Goal: Information Seeking & Learning: Learn about a topic

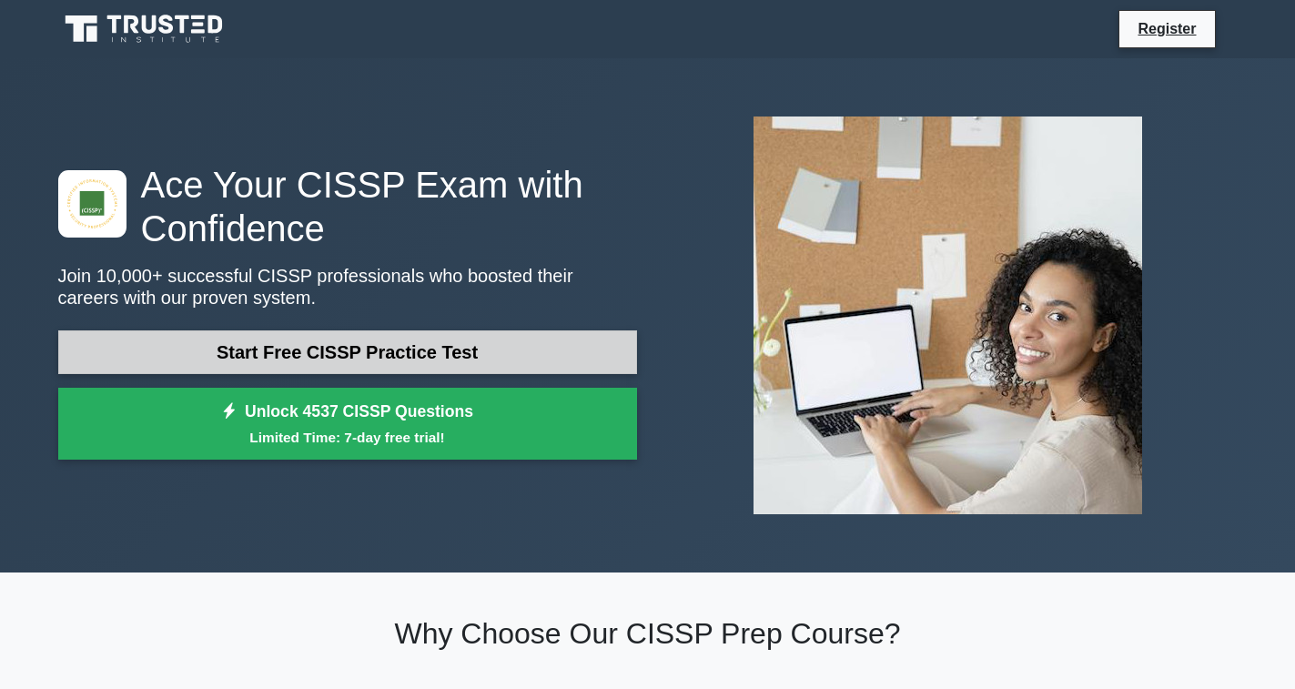
click at [381, 360] on link "Start Free CISSP Practice Test" at bounding box center [347, 352] width 579 height 44
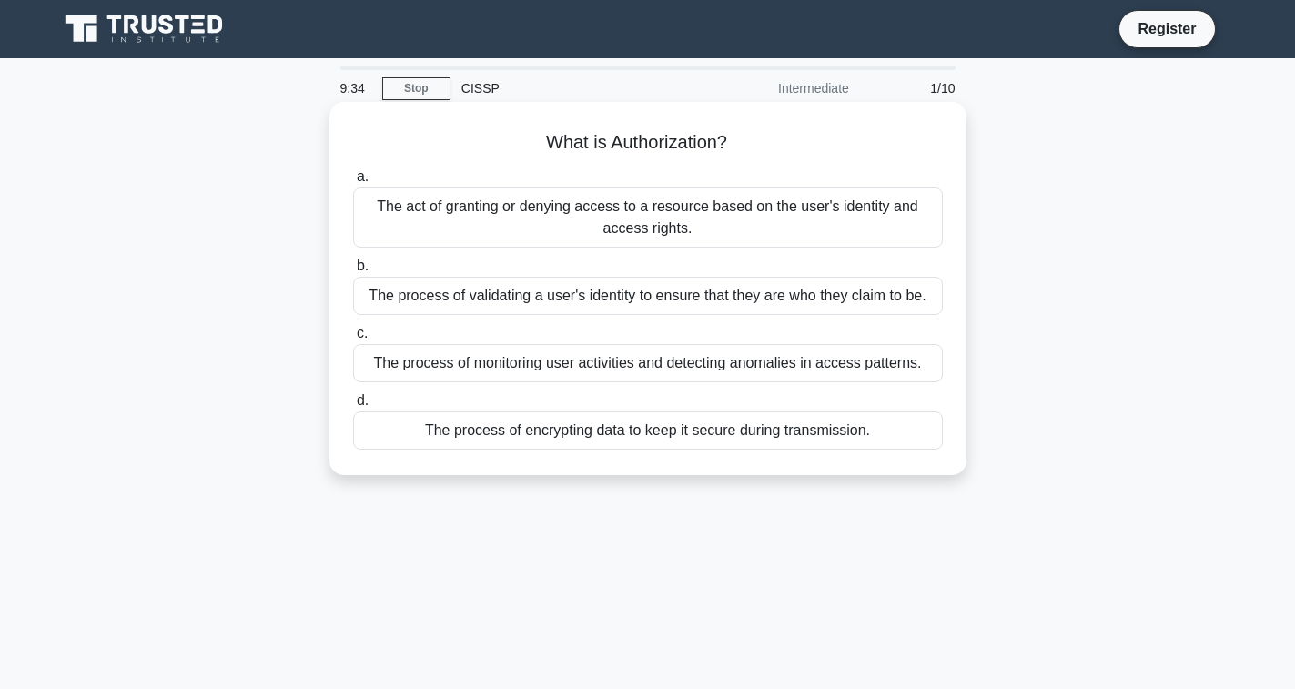
click at [629, 221] on div "The act of granting or denying access to a resource based on the user's identit…" at bounding box center [648, 217] width 590 height 60
click at [353, 183] on input "a. The act of granting or denying access to a resource based on the user's iden…" at bounding box center [353, 177] width 0 height 12
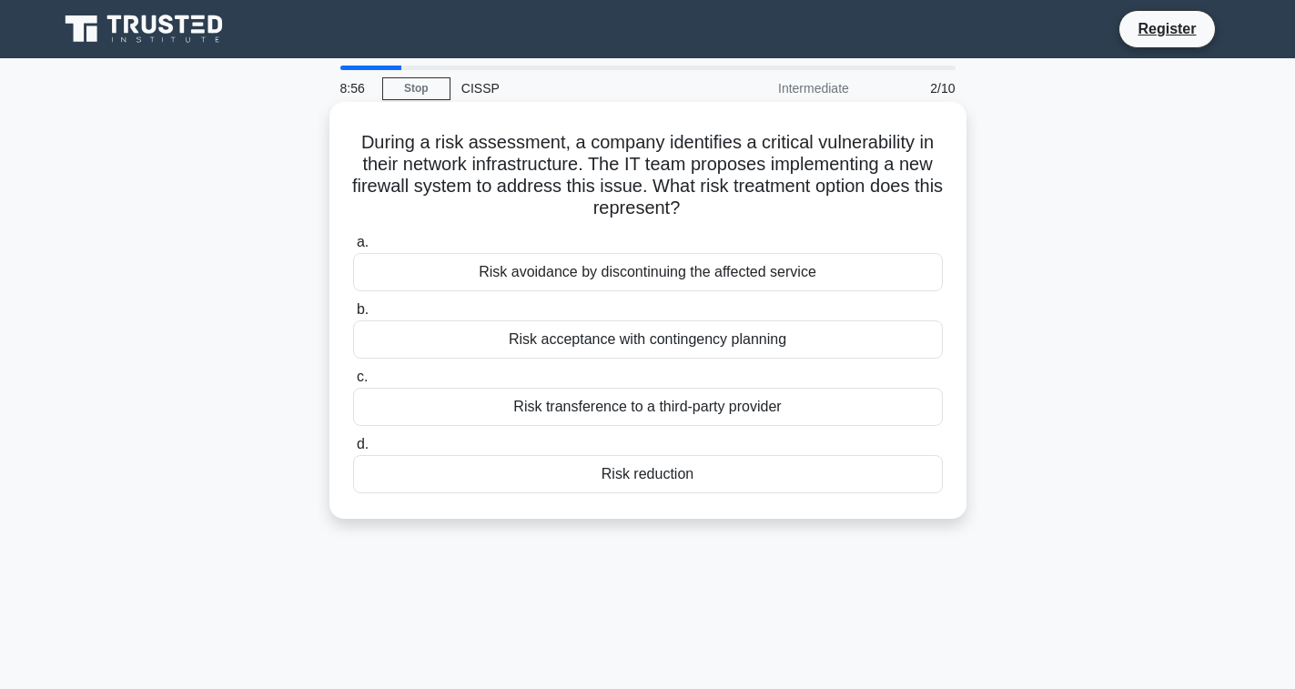
click at [638, 479] on div "Risk reduction" at bounding box center [648, 474] width 590 height 38
click at [353, 450] on input "d. Risk reduction" at bounding box center [353, 445] width 0 height 12
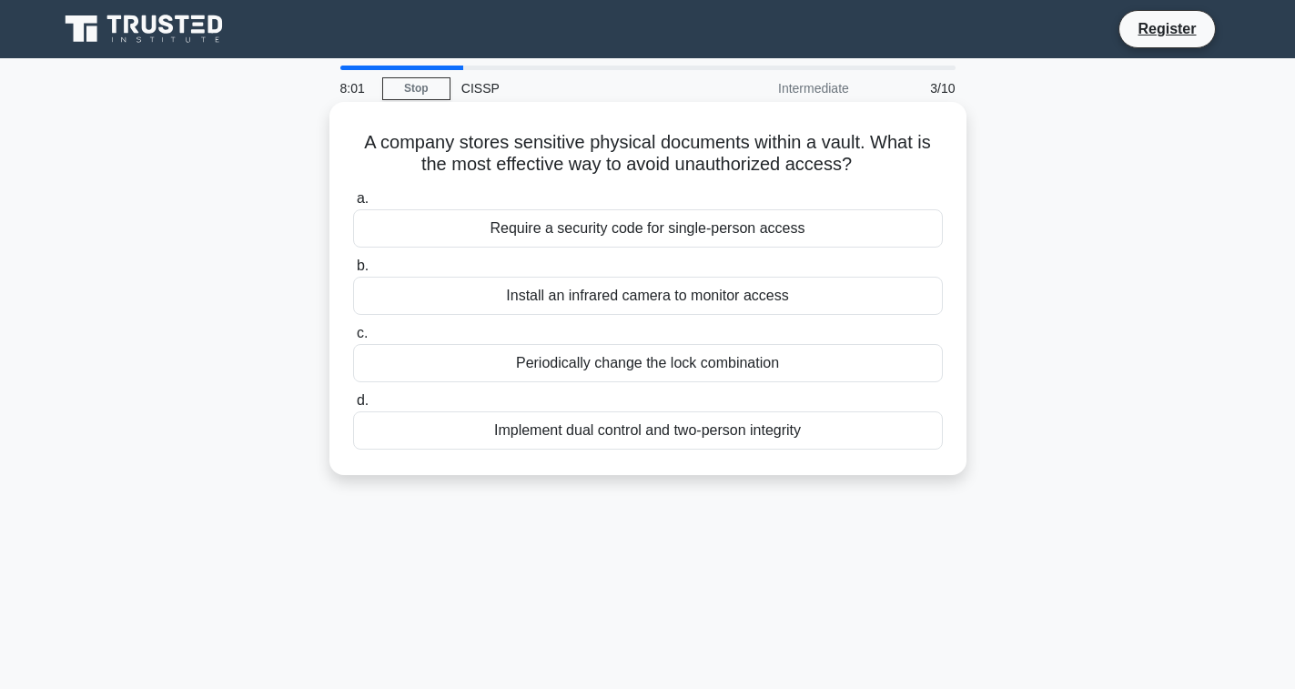
click at [643, 433] on div "Implement dual control and two-person integrity" at bounding box center [648, 430] width 590 height 38
click at [353, 407] on input "d. Implement dual control and two-person integrity" at bounding box center [353, 401] width 0 height 12
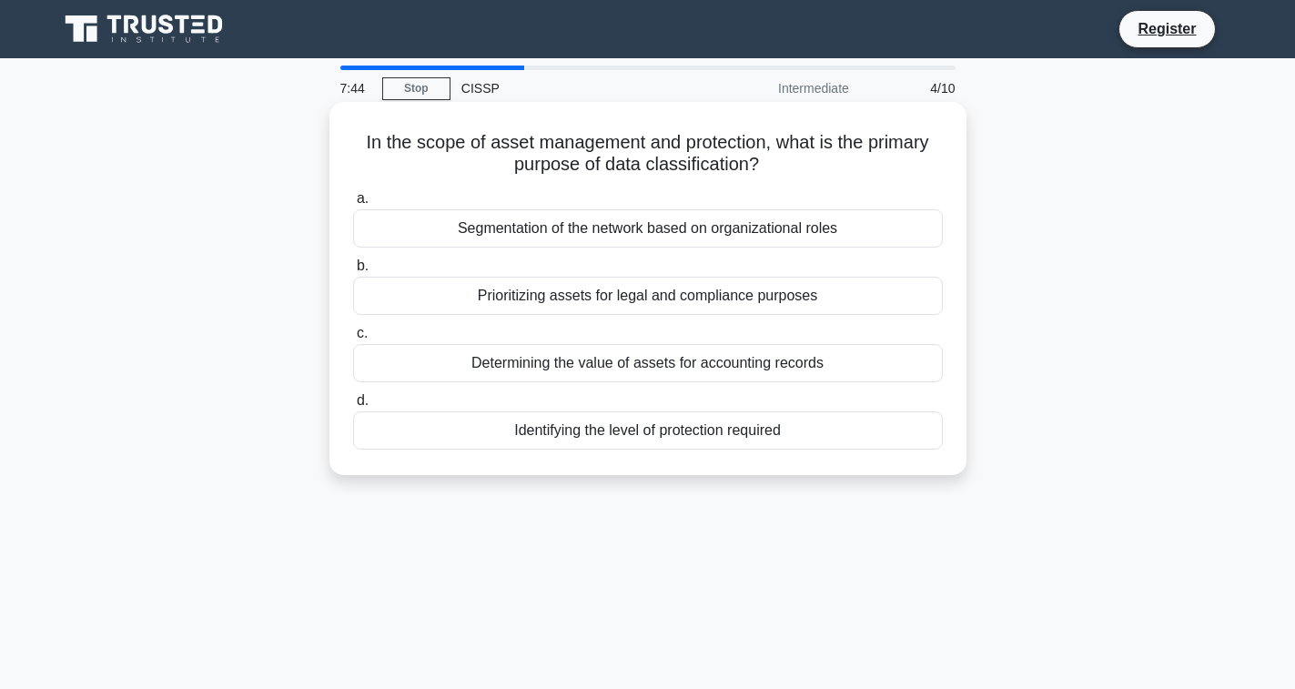
click at [748, 432] on div "Identifying the level of protection required" at bounding box center [648, 430] width 590 height 38
click at [353, 407] on input "d. Identifying the level of protection required" at bounding box center [353, 401] width 0 height 12
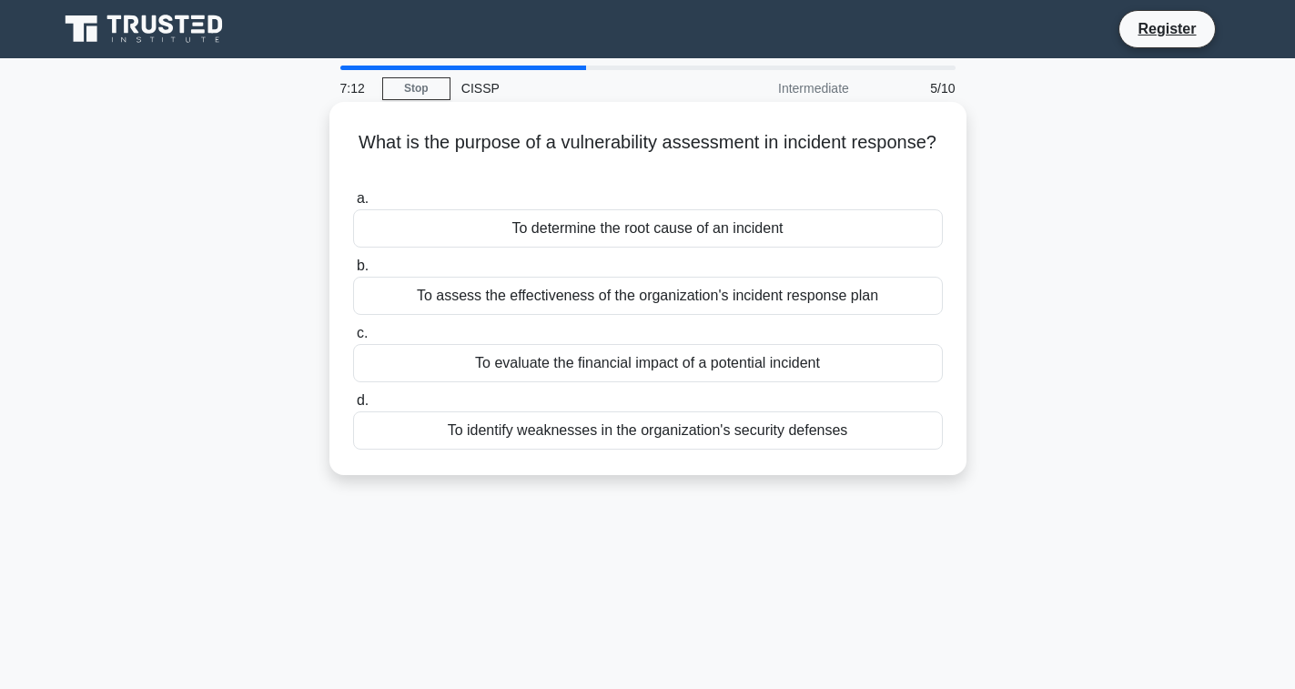
click at [763, 295] on div "To assess the effectiveness of the organization's incident response plan" at bounding box center [648, 296] width 590 height 38
click at [530, 302] on div "To assess the effectiveness of the organization's incident response plan" at bounding box center [648, 296] width 590 height 38
click at [353, 272] on input "b. To assess the effectiveness of the organization's incident response plan" at bounding box center [353, 266] width 0 height 12
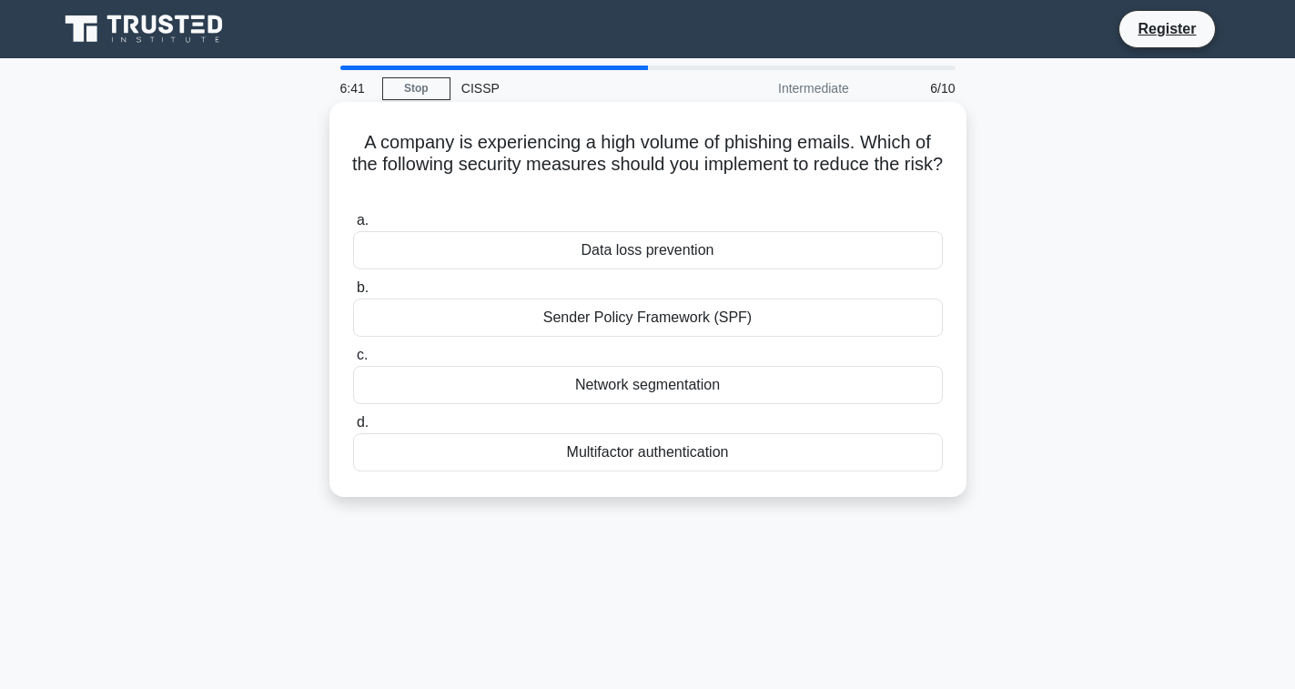
click at [712, 320] on div "Sender Policy Framework (SPF)" at bounding box center [648, 317] width 590 height 38
click at [353, 294] on input "b. Sender Policy Framework (SPF)" at bounding box center [353, 288] width 0 height 12
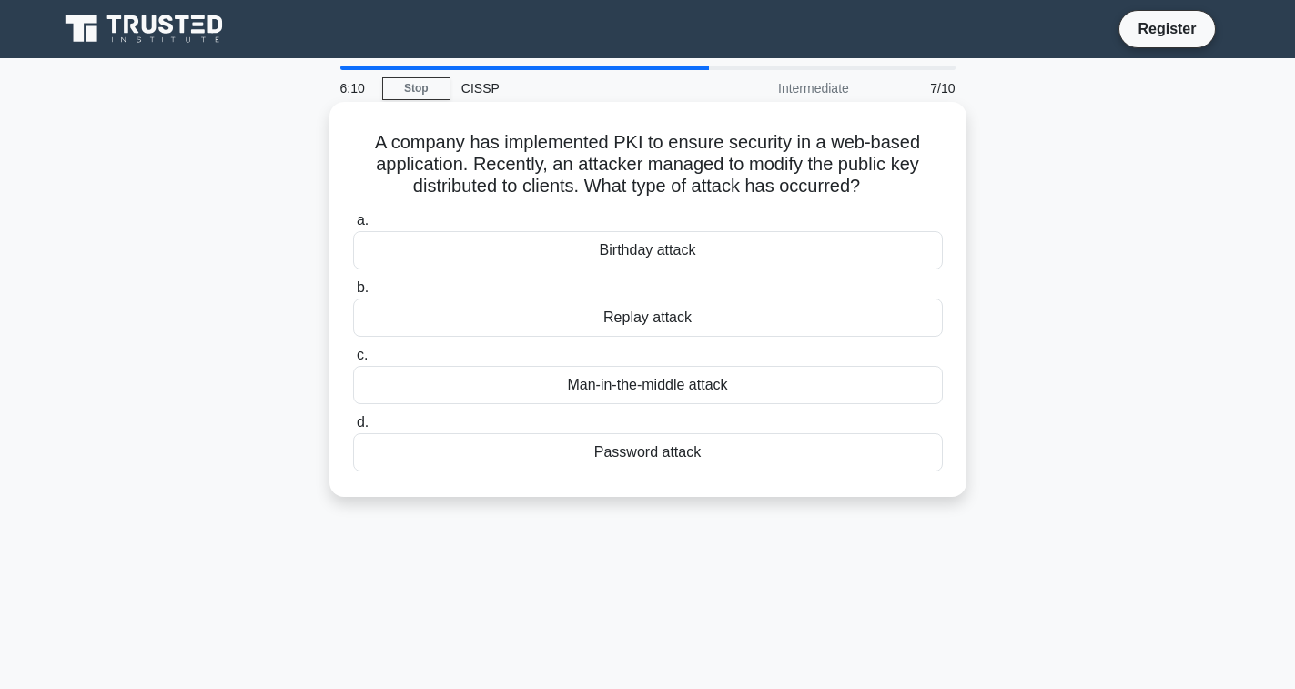
click at [694, 258] on div "Birthday attack" at bounding box center [648, 250] width 590 height 38
click at [353, 227] on input "a. Birthday attack" at bounding box center [353, 221] width 0 height 12
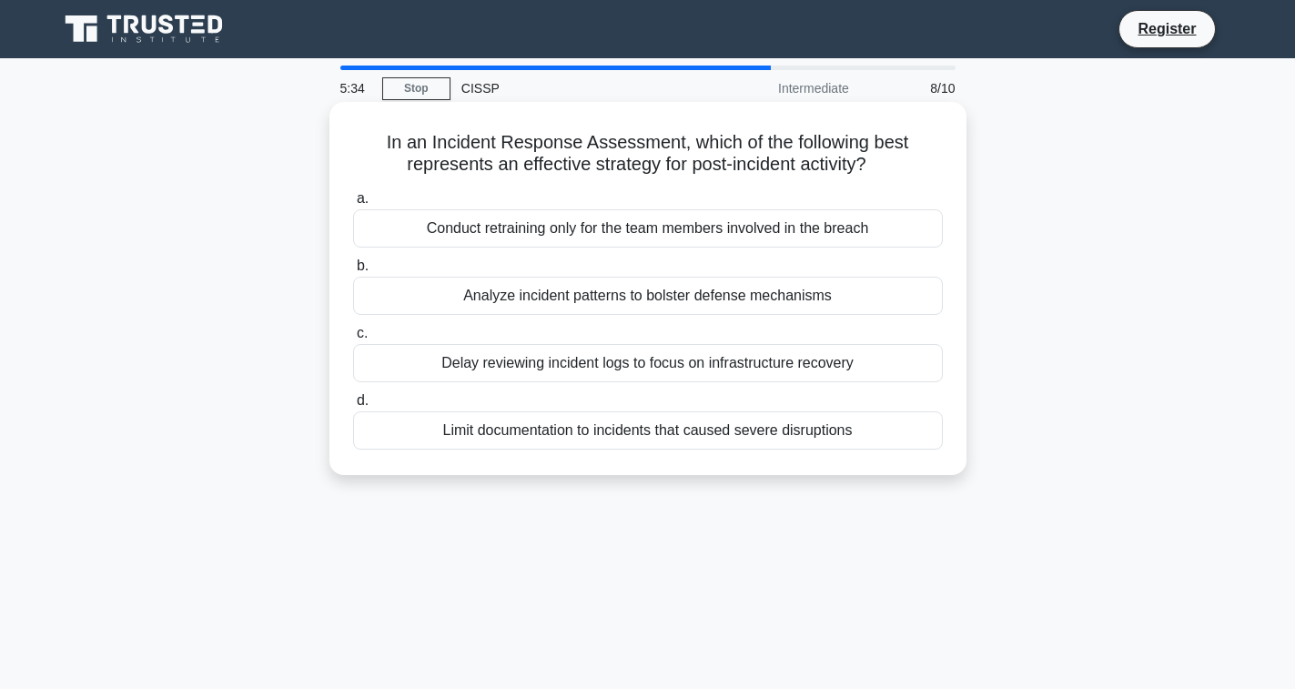
click at [709, 297] on div "Analyze incident patterns to bolster defense mechanisms" at bounding box center [648, 296] width 590 height 38
click at [353, 272] on input "b. Analyze incident patterns to bolster defense mechanisms" at bounding box center [353, 266] width 0 height 12
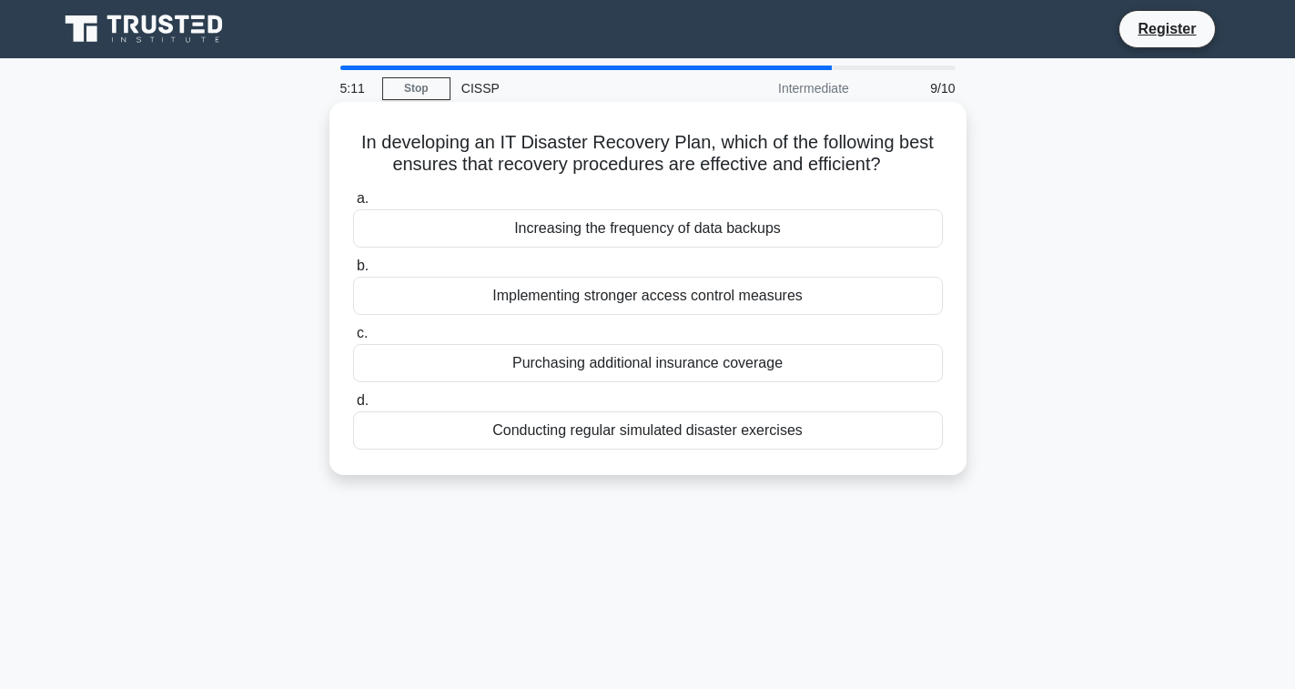
click at [716, 432] on div "Conducting regular simulated disaster exercises" at bounding box center [648, 430] width 590 height 38
click at [353, 407] on input "d. Conducting regular simulated disaster exercises" at bounding box center [353, 401] width 0 height 12
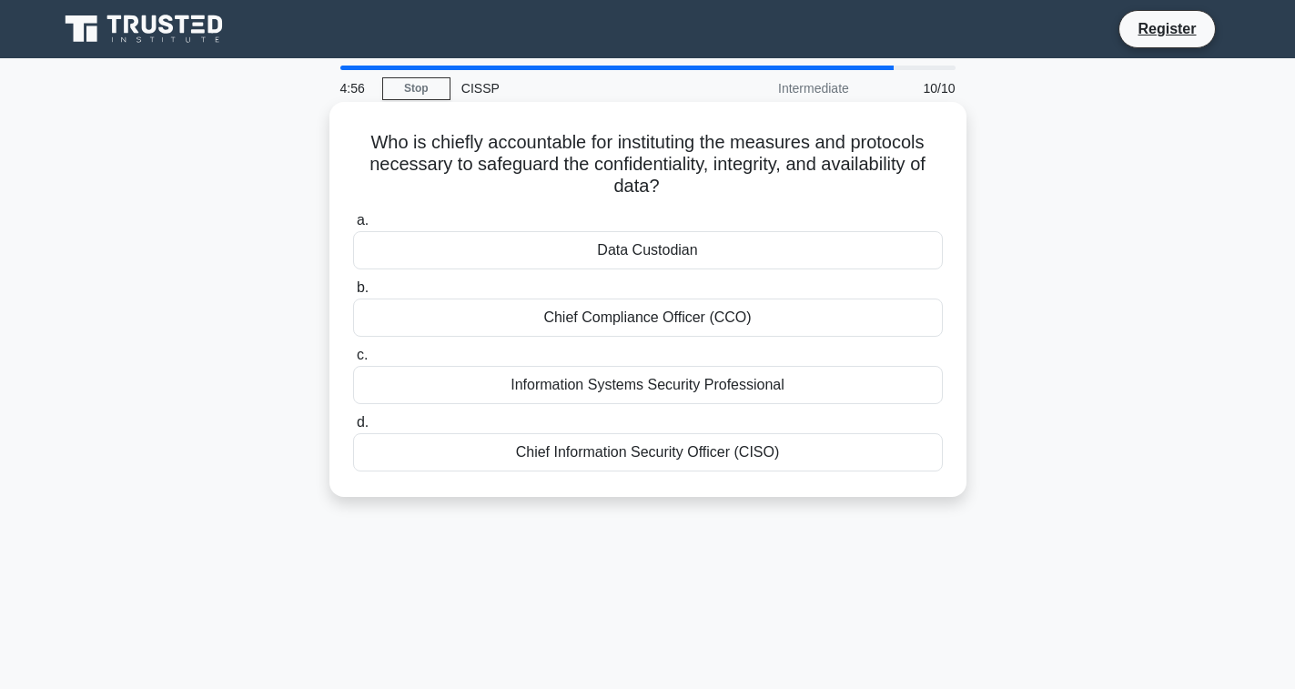
click at [682, 462] on div "Chief Information Security Officer (CISO)" at bounding box center [648, 452] width 590 height 38
click at [353, 429] on input "d. Chief Information Security Officer (CISO)" at bounding box center [353, 423] width 0 height 12
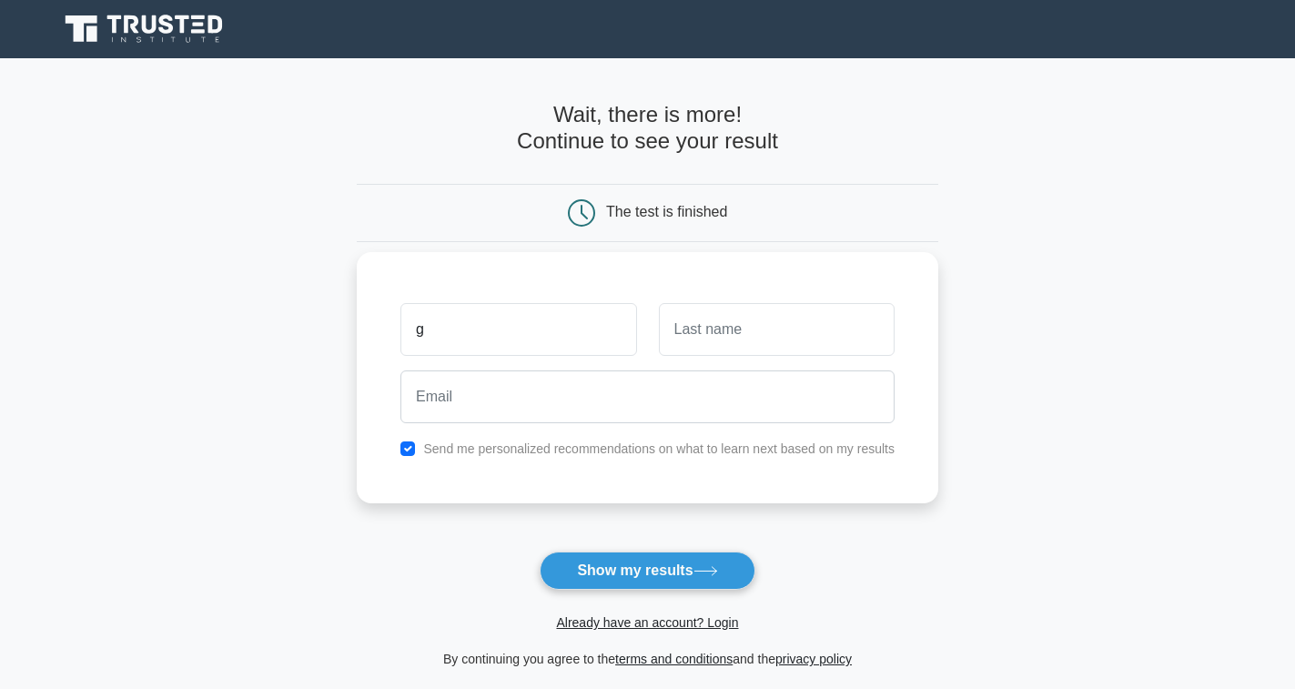
type input "g"
type input "j"
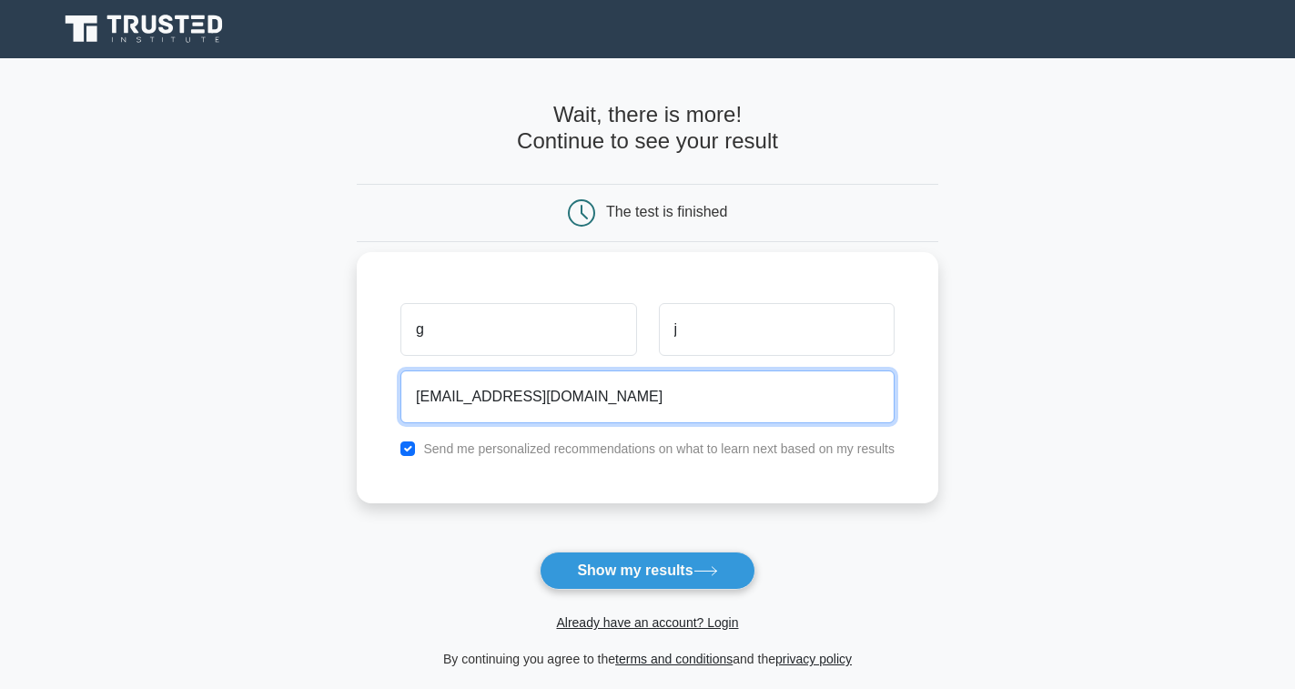
type input "gs@gmail.com"
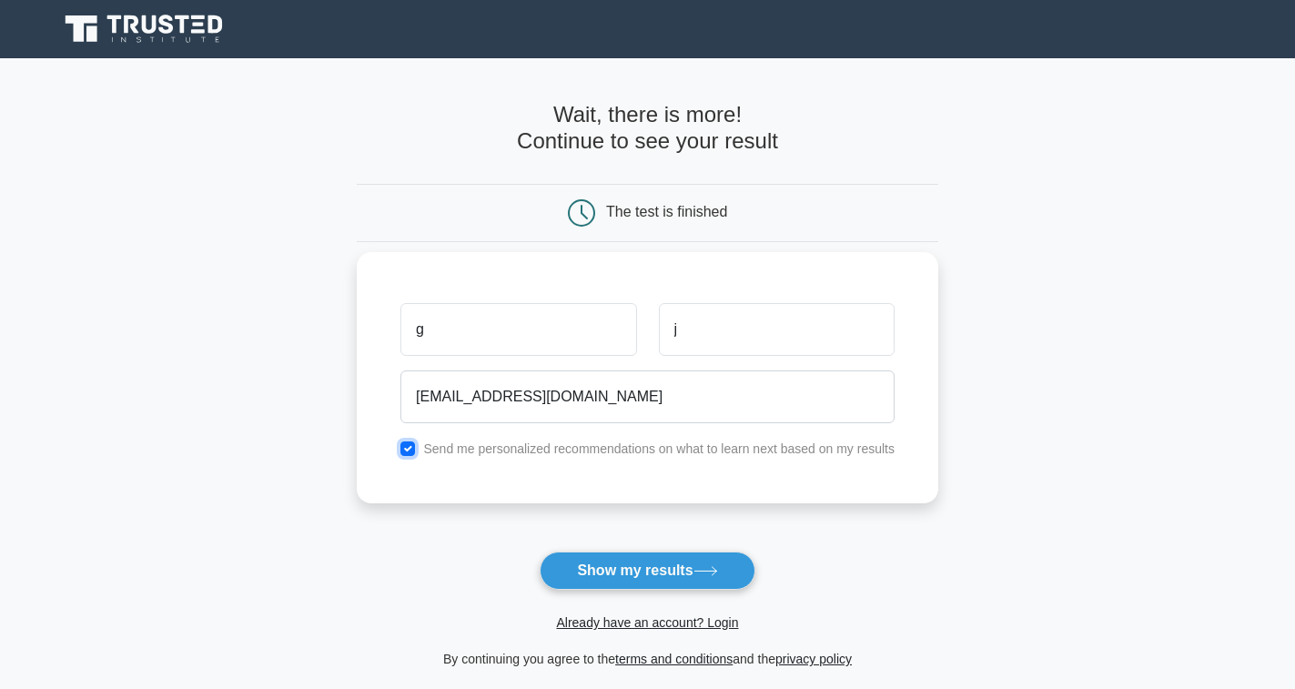
click at [408, 449] on input "checkbox" at bounding box center [407, 448] width 15 height 15
checkbox input "false"
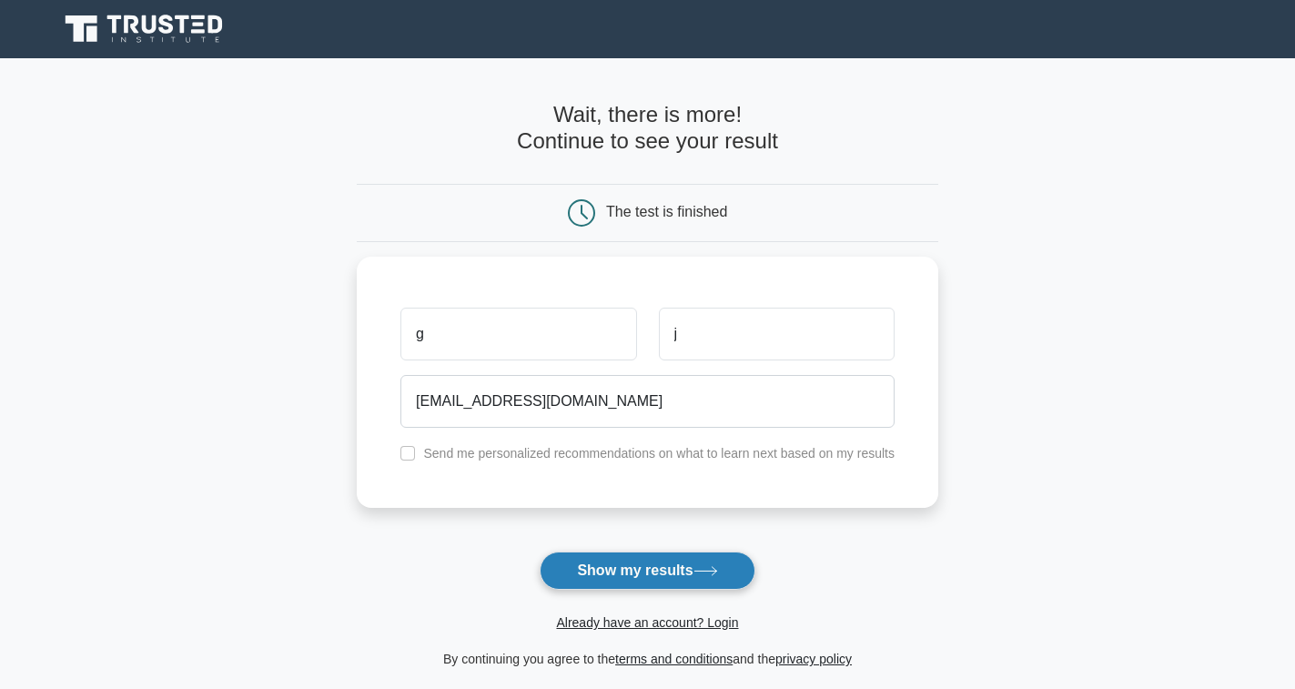
click at [647, 573] on button "Show my results" at bounding box center [647, 570] width 215 height 38
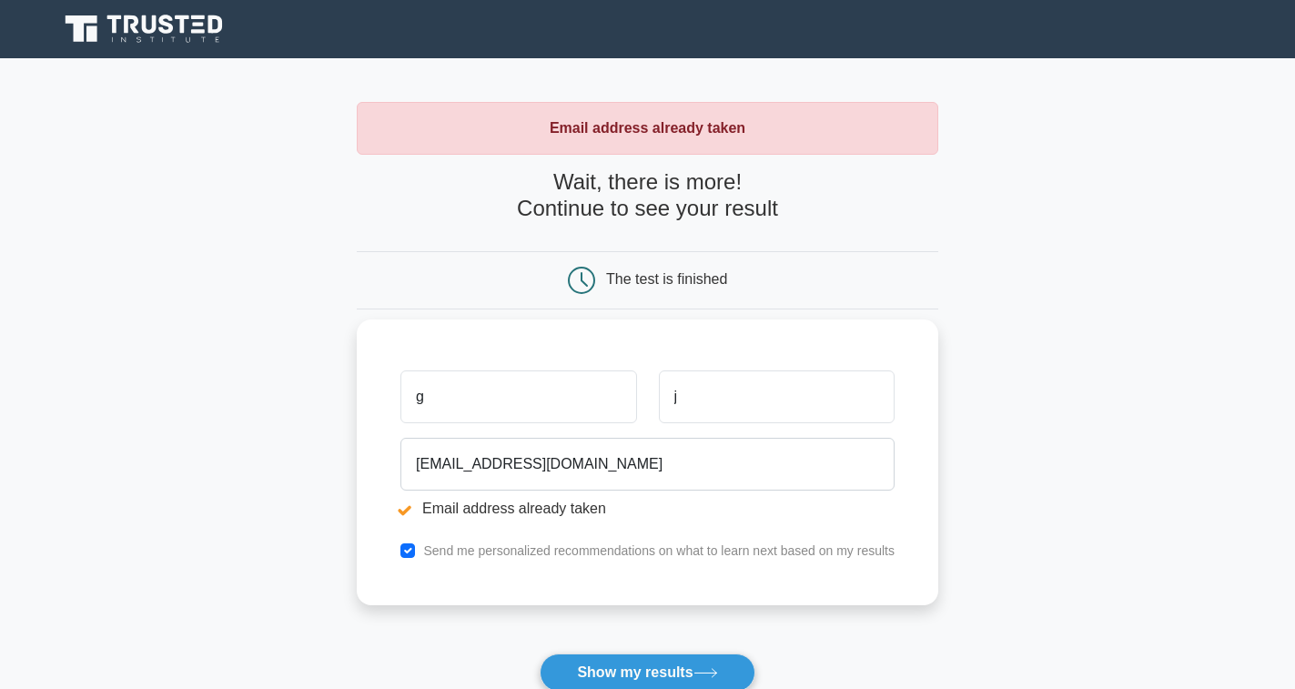
scroll to position [91, 0]
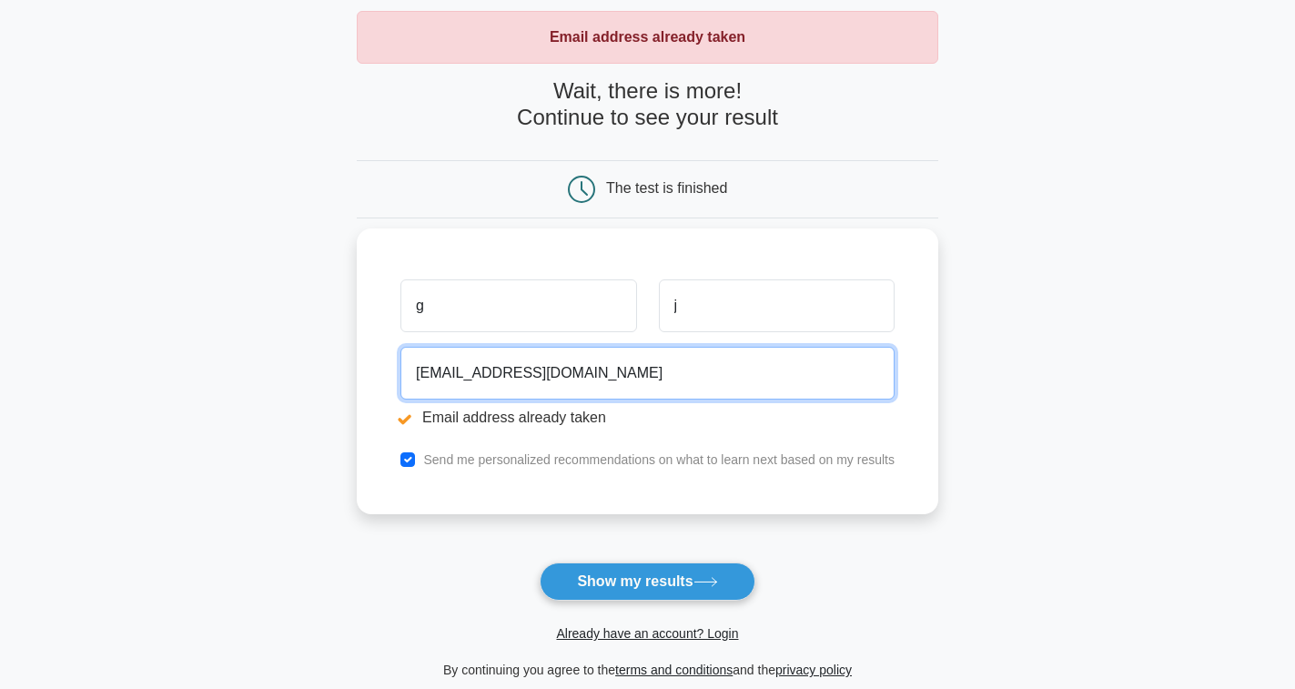
click at [430, 379] on input "gs@gmail.com" at bounding box center [647, 373] width 494 height 53
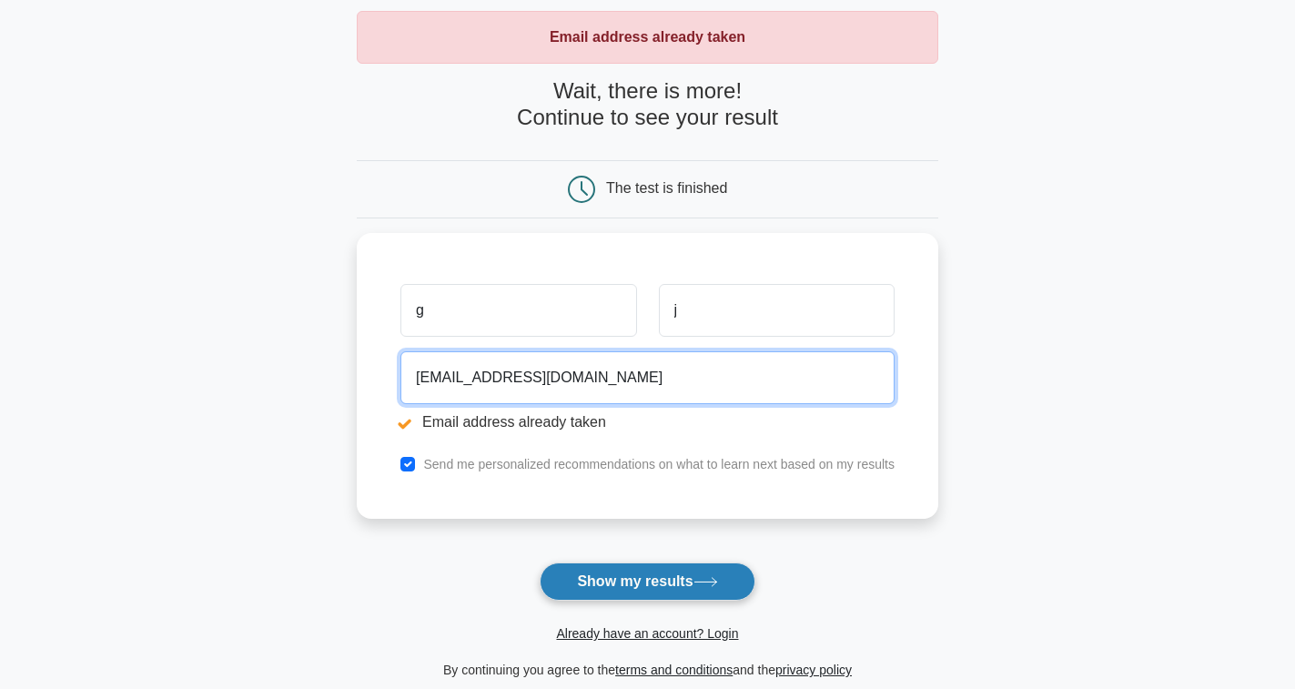
type input "gskuttus12@gmail.com"
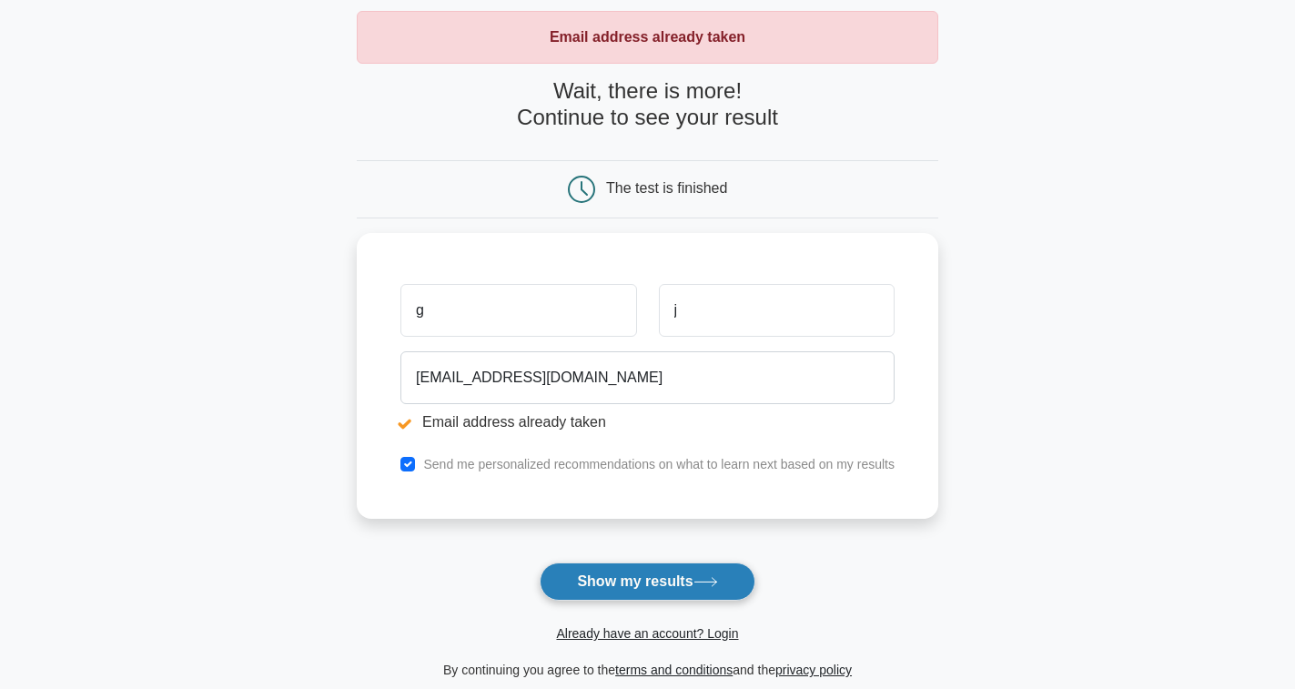
click at [629, 584] on button "Show my results" at bounding box center [647, 581] width 215 height 38
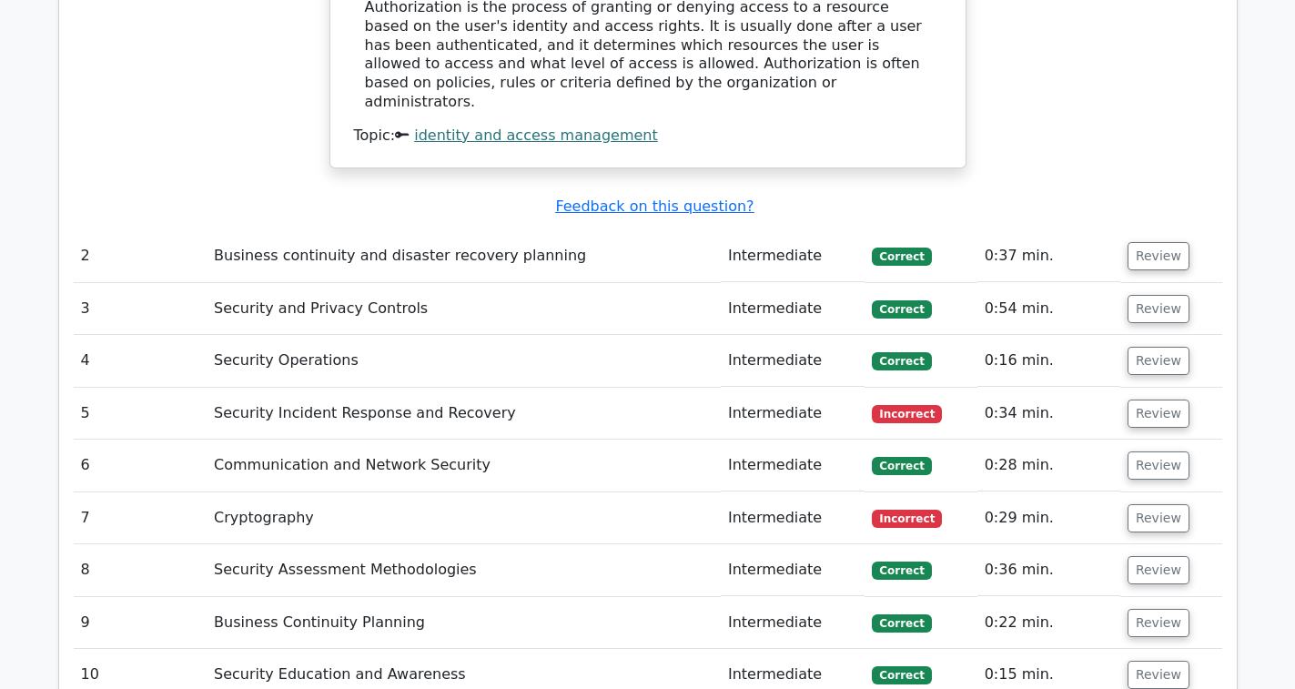
scroll to position [2184, 0]
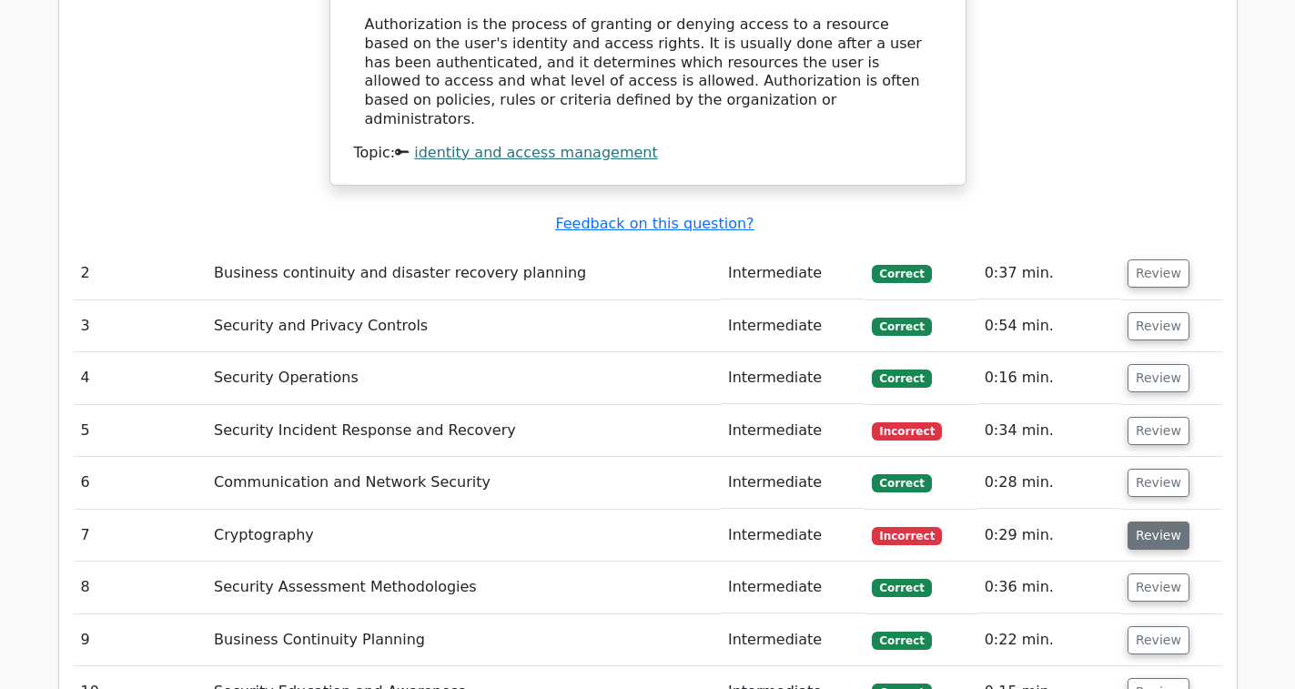
click at [1145, 521] on button "Review" at bounding box center [1158, 535] width 62 height 28
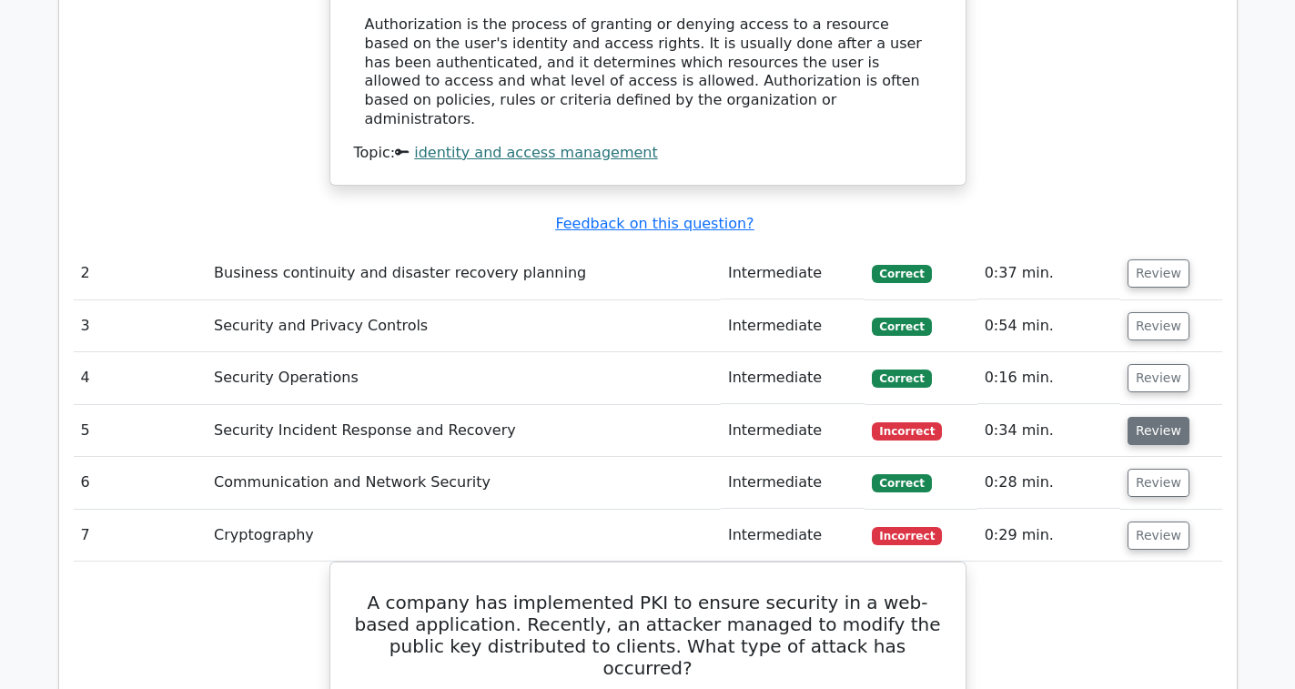
click at [1147, 417] on button "Review" at bounding box center [1158, 431] width 62 height 28
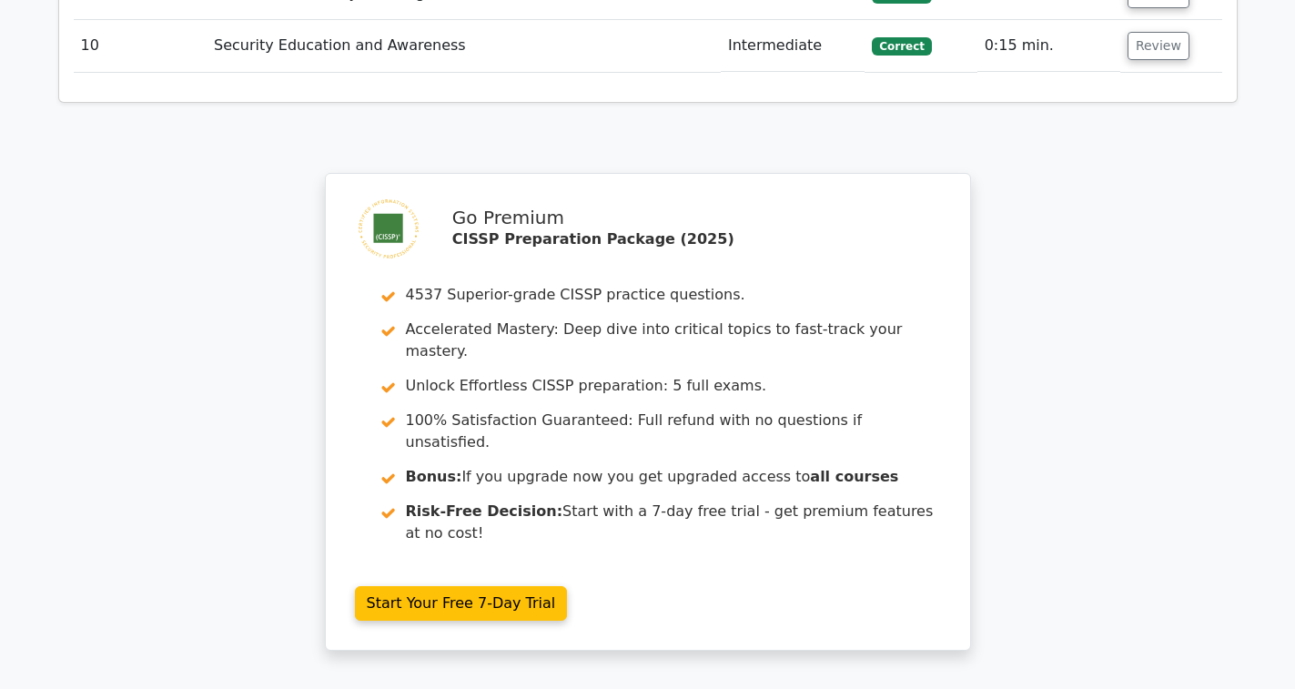
scroll to position [4186, 0]
